Goal: Task Accomplishment & Management: Manage account settings

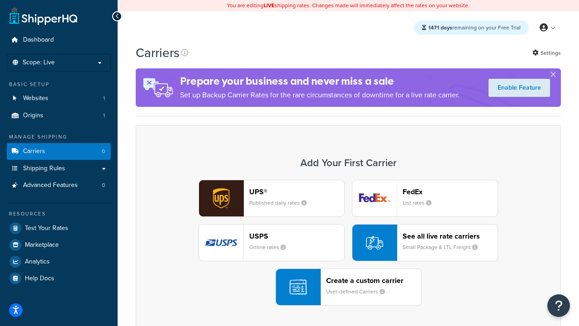
click at [348, 243] on div "UPS® Published daily rates FedEx List rates USPS Online rates See all live rate…" at bounding box center [348, 243] width 406 height 126
click at [450, 191] on header "FedEx" at bounding box center [450, 191] width 95 height 9
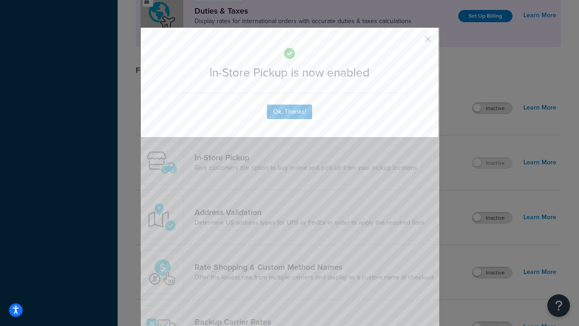
click at [414, 42] on button "button" at bounding box center [415, 42] width 2 height 2
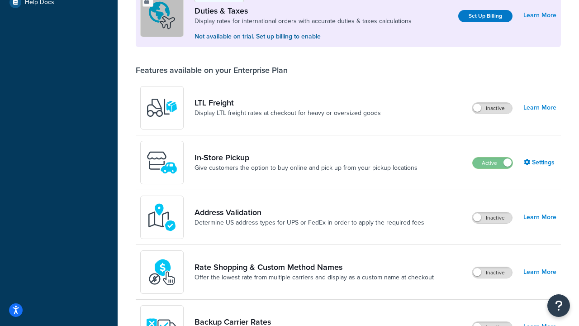
scroll to position [276, 0]
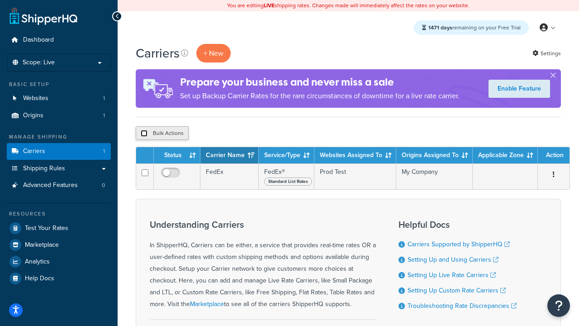
click at [144, 133] on input "checkbox" at bounding box center [144, 133] width 7 height 7
checkbox input "true"
click at [243, 133] on button "Delete" at bounding box center [241, 133] width 31 height 14
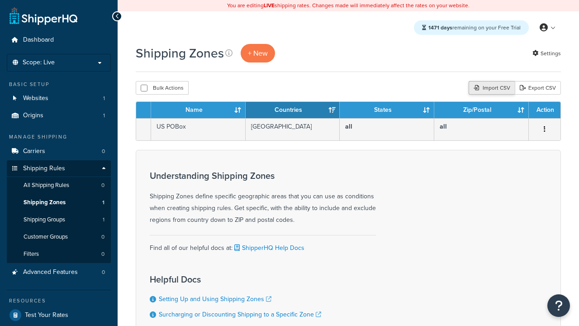
click at [490, 88] on div "Import CSV" at bounding box center [492, 88] width 46 height 14
